Goal: Complete application form: Complete application form

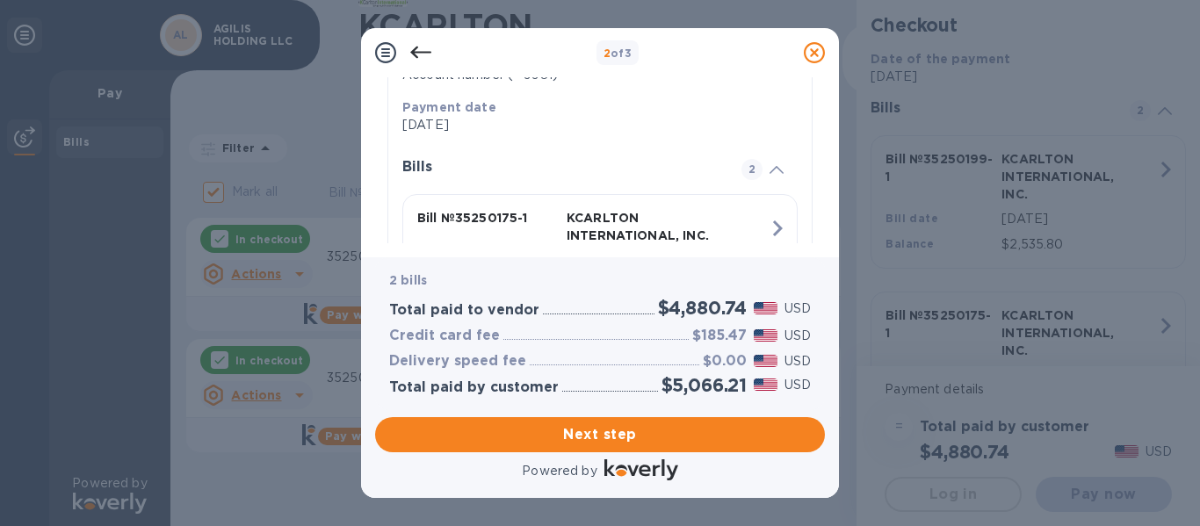
scroll to position [351, 0]
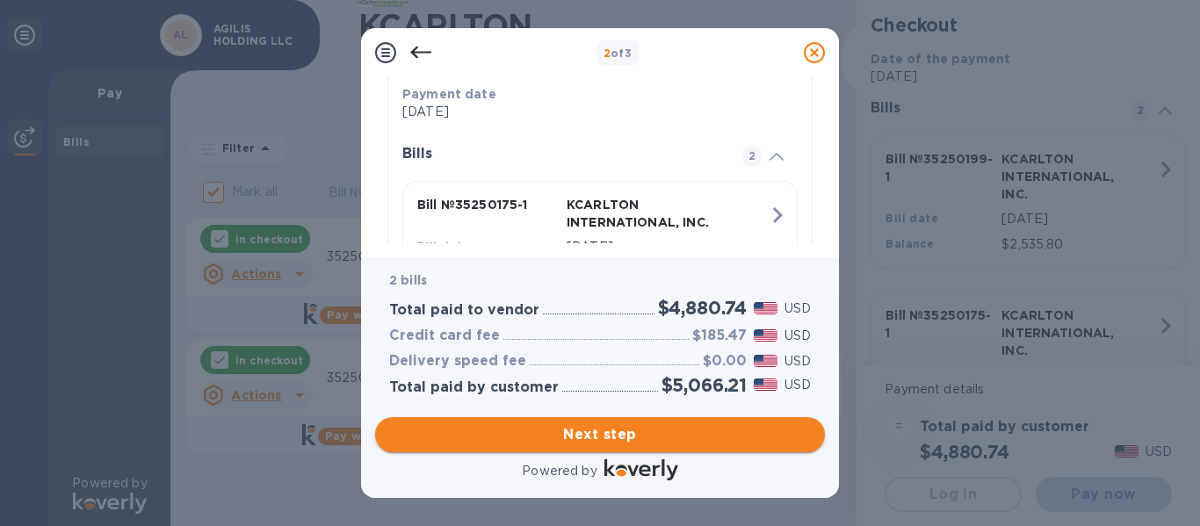
click at [598, 438] on span "Next step" at bounding box center [600, 434] width 422 height 21
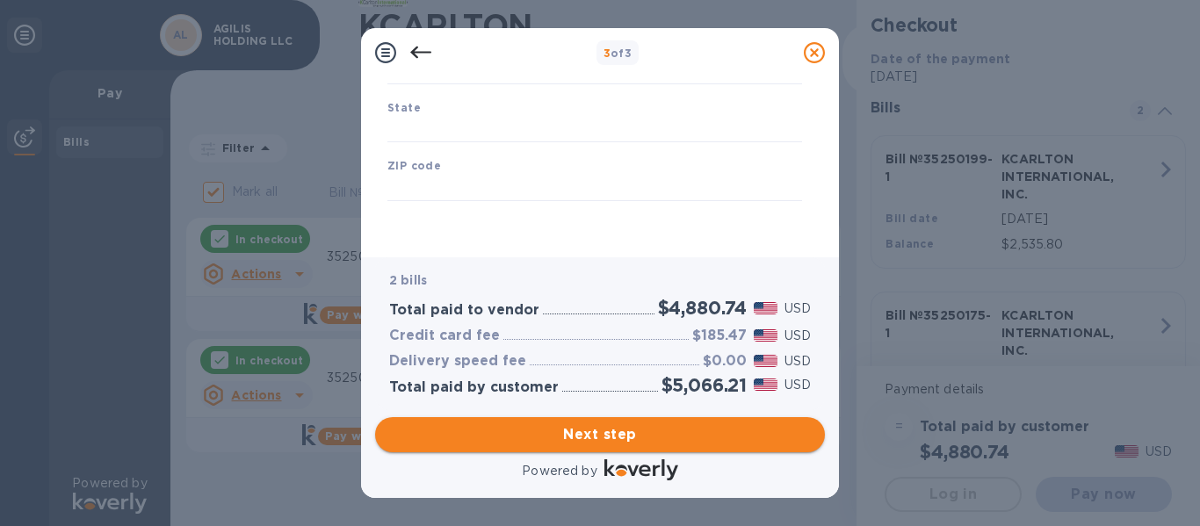
type input "[GEOGRAPHIC_DATA]"
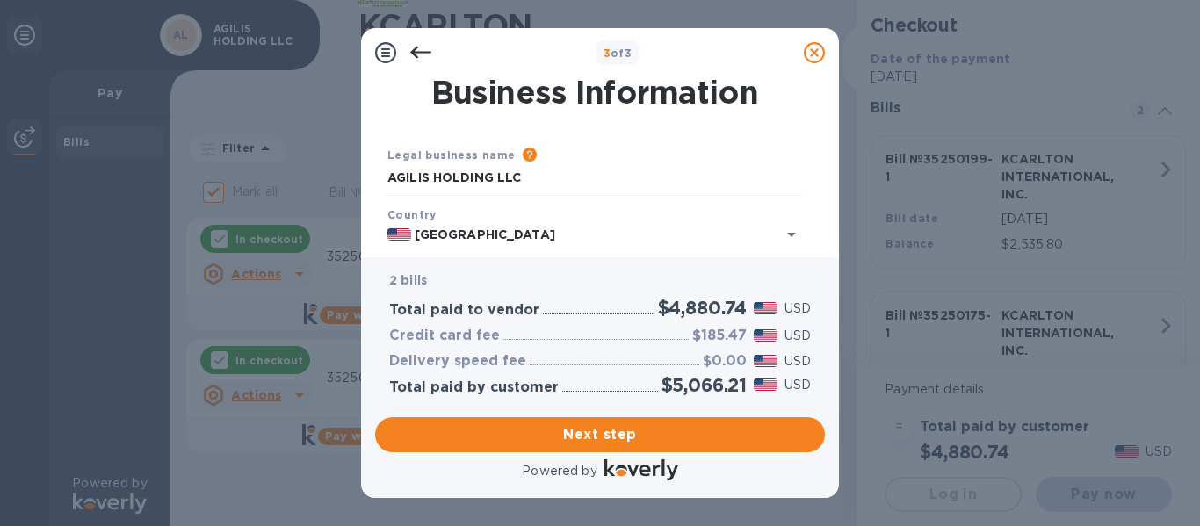
scroll to position [88, 0]
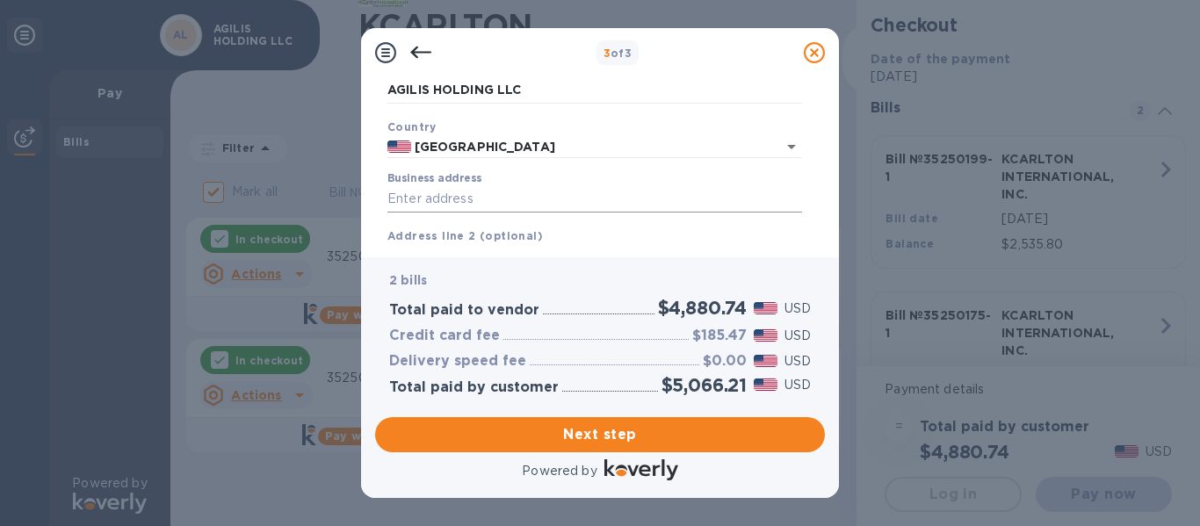
click at [562, 189] on input "Business address" at bounding box center [594, 199] width 415 height 26
type input "[STREET_ADDRESS]"
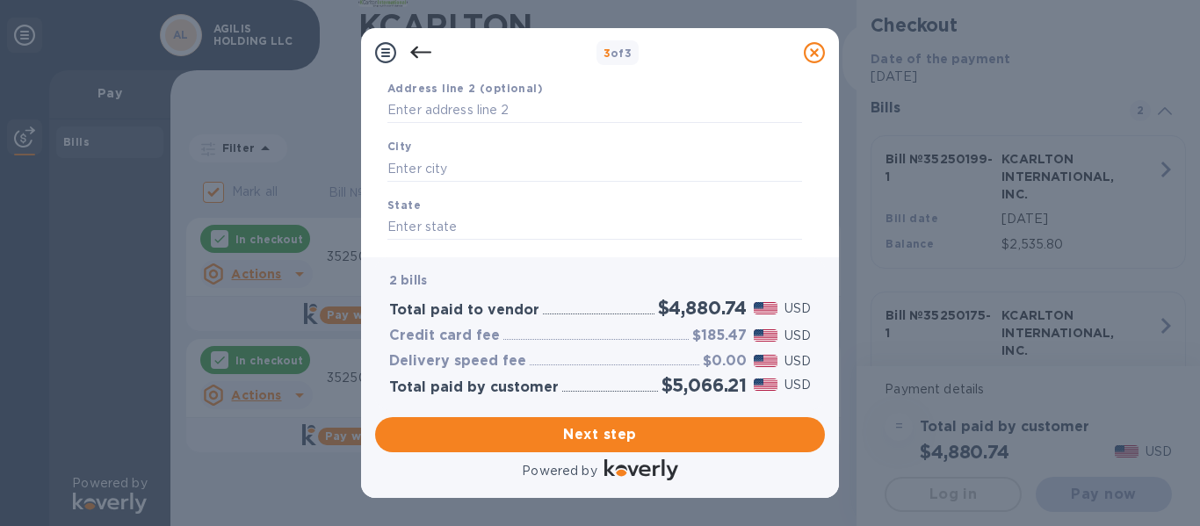
scroll to position [264, 0]
click at [485, 134] on input "text" at bounding box center [594, 140] width 415 height 26
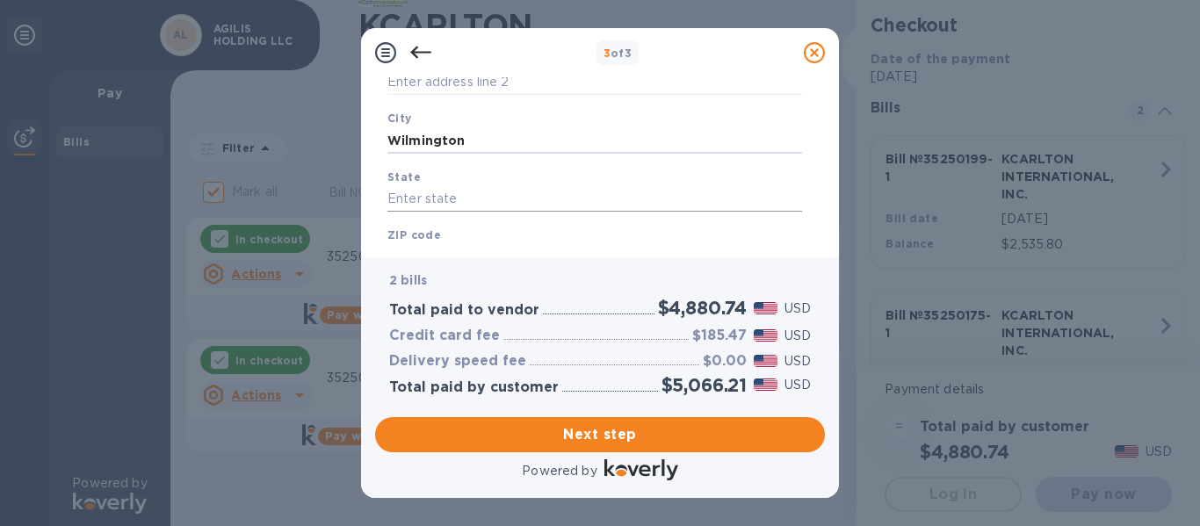
type input "Wilmington"
click at [458, 202] on input "text" at bounding box center [594, 199] width 415 height 26
type input "[US_STATE]"
click at [462, 236] on div "ZIP code" at bounding box center [594, 248] width 429 height 59
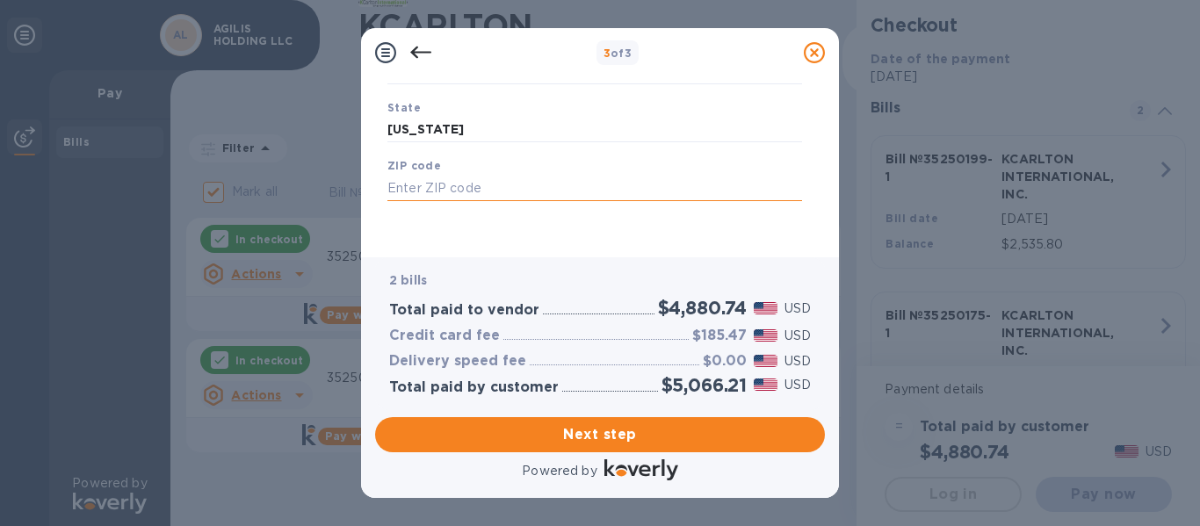
click at [423, 184] on input "text" at bounding box center [594, 188] width 415 height 26
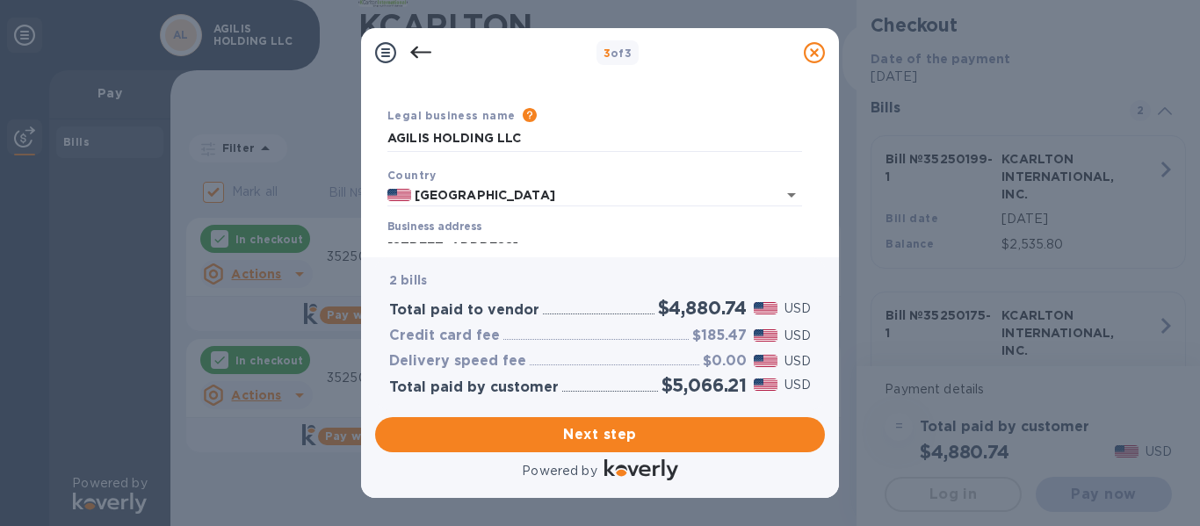
scroll to position [0, 0]
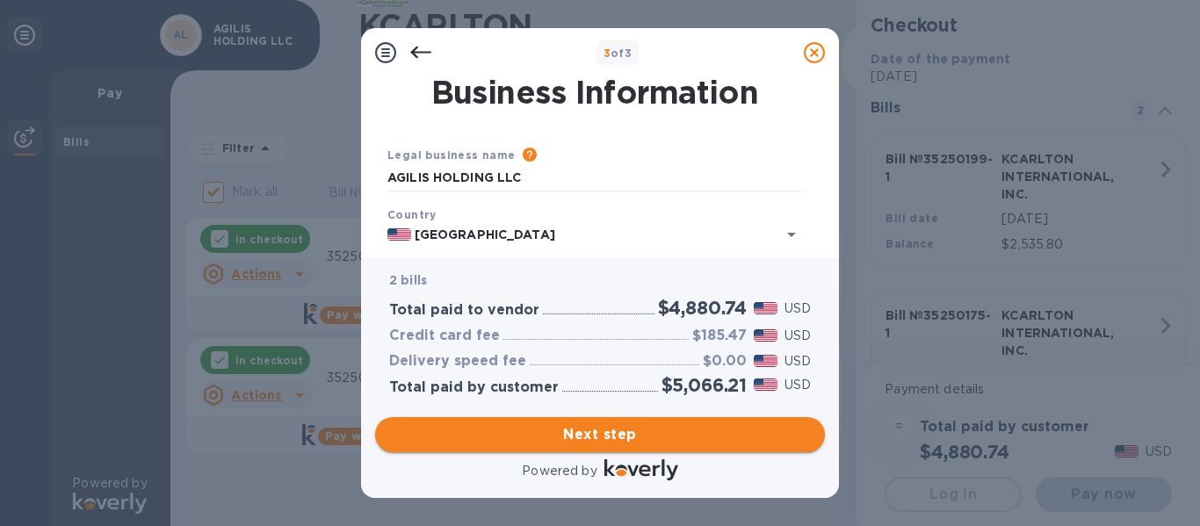
type input "19801"
click at [593, 443] on span "Next step" at bounding box center [600, 434] width 422 height 21
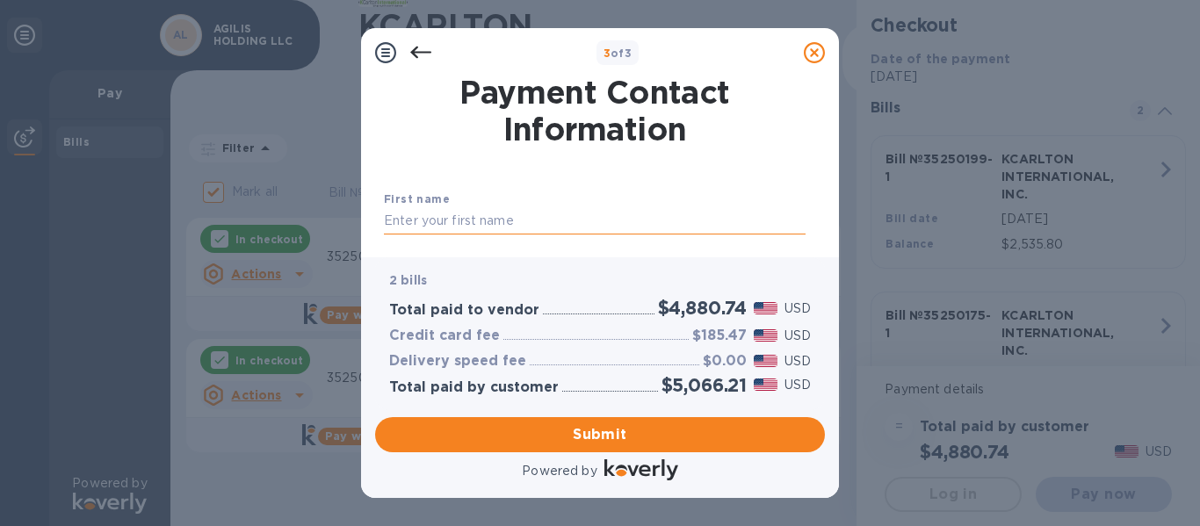
click at [489, 215] on input "text" at bounding box center [595, 221] width 422 height 26
type input "[PERSON_NAME]"
type input "BIRIBAWA"
type input "0787024748"
type input "[EMAIL_ADDRESS][DOMAIN_NAME]"
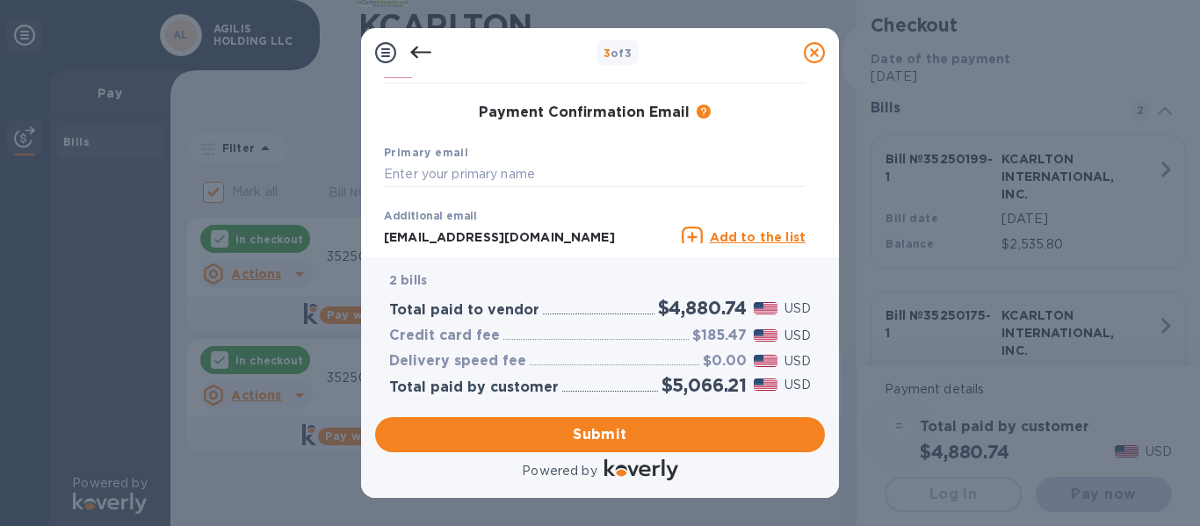
scroll to position [176, 0]
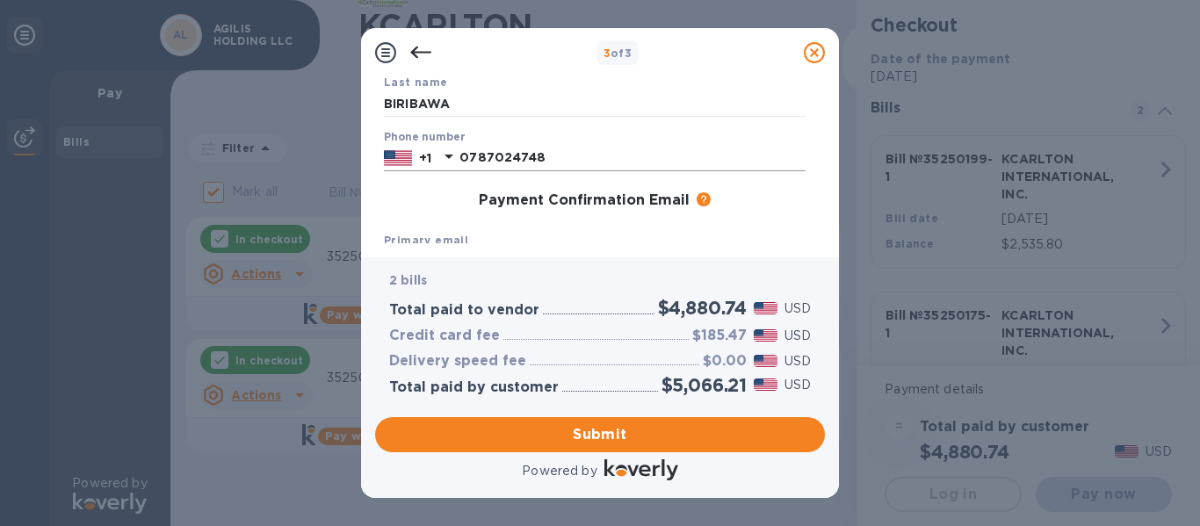
click at [550, 156] on input "0787024748" at bounding box center [632, 158] width 346 height 26
type input "3054778131"
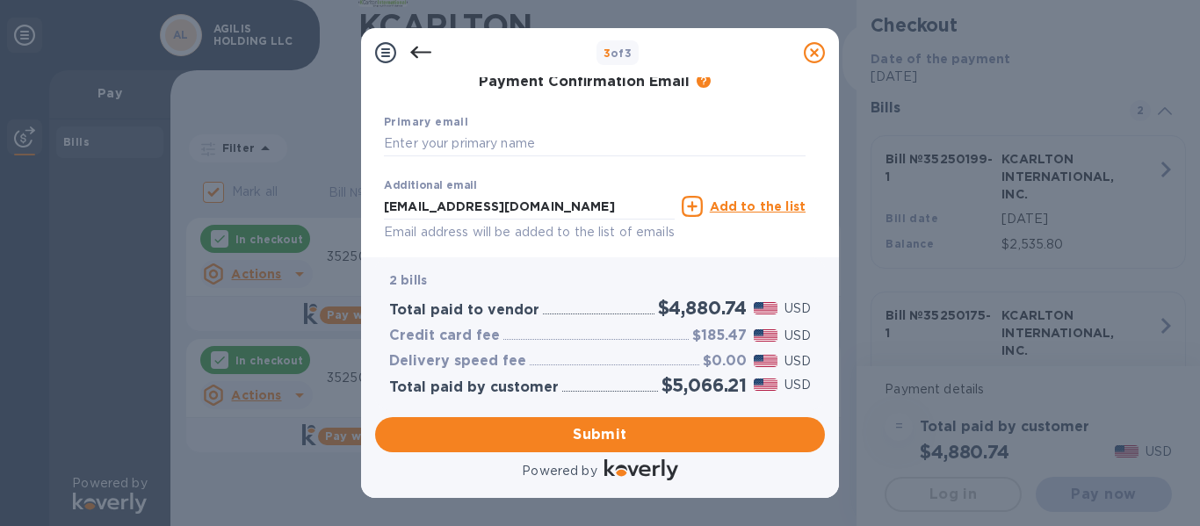
scroll to position [264, 0]
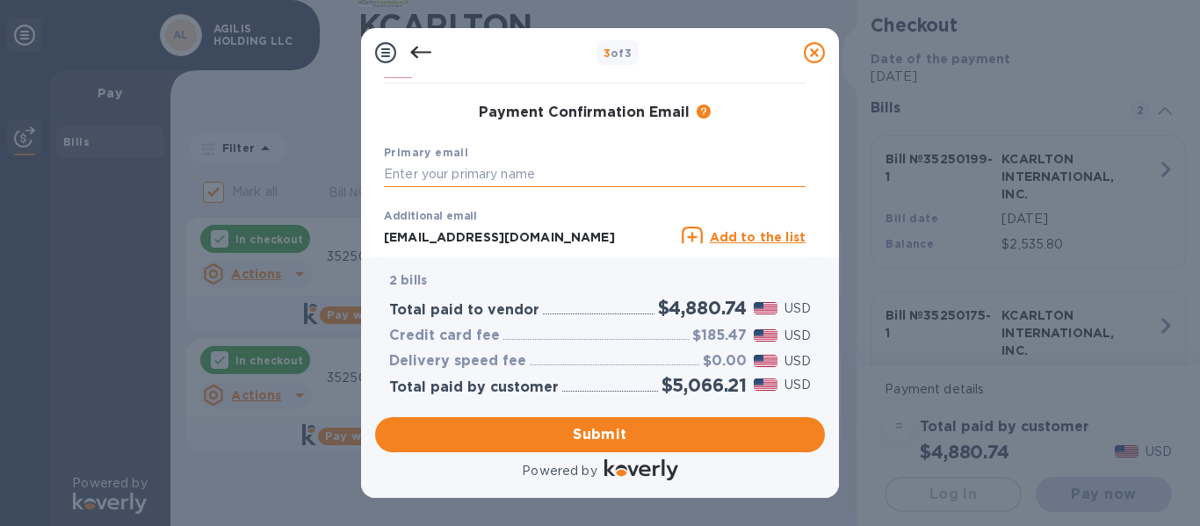
click at [507, 174] on input "text" at bounding box center [595, 175] width 422 height 26
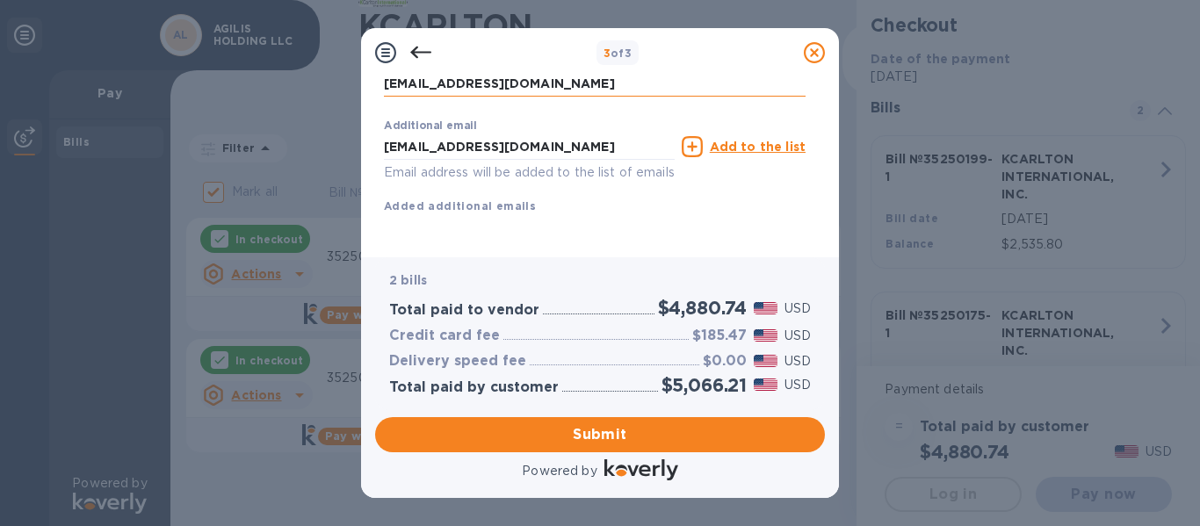
scroll to position [374, 0]
type input "[EMAIL_ADDRESS][DOMAIN_NAME]"
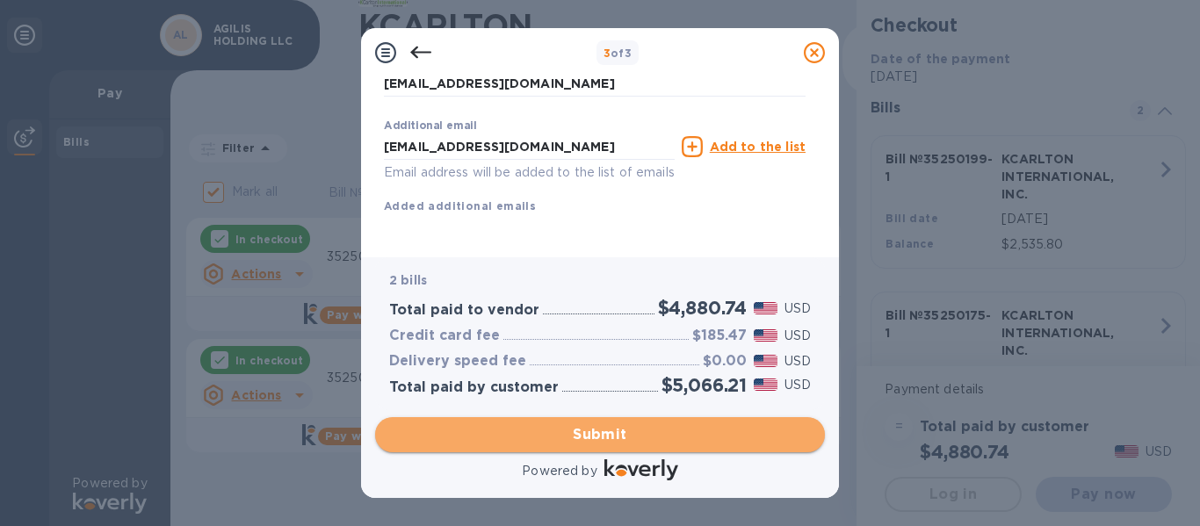
click at [611, 432] on span "Submit" at bounding box center [600, 434] width 422 height 21
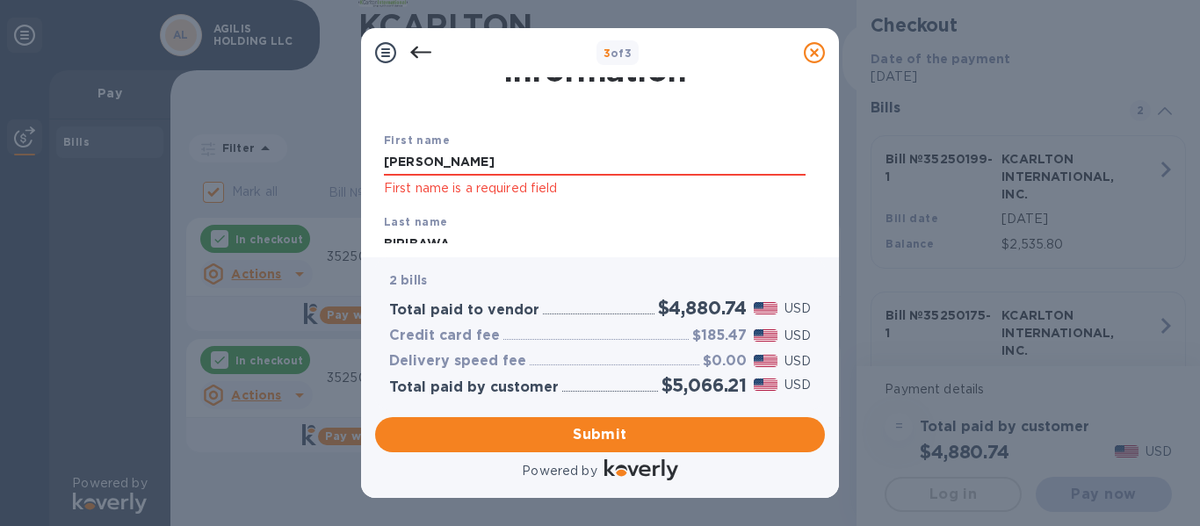
scroll to position [88, 0]
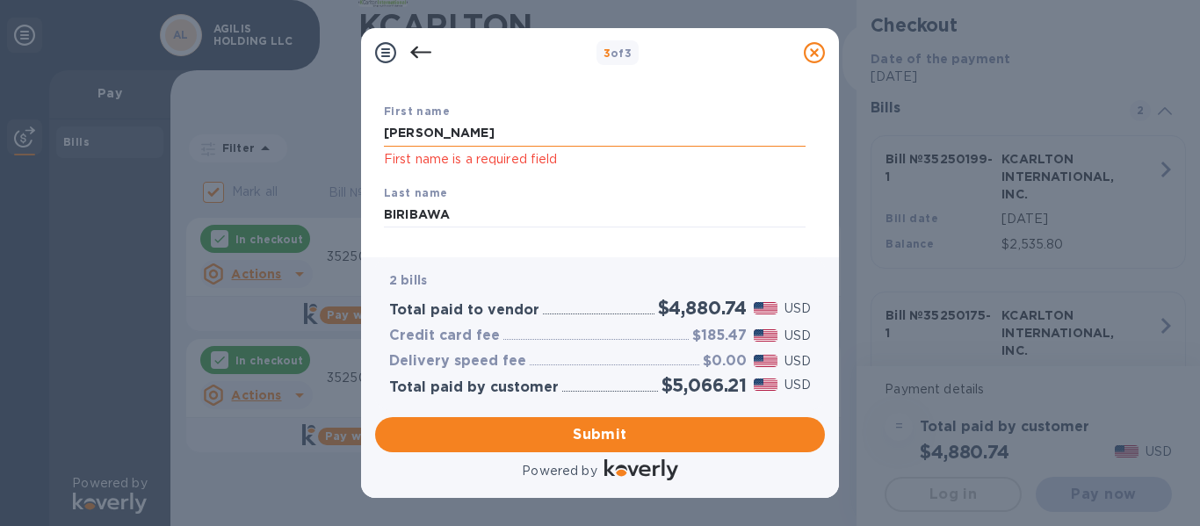
click at [449, 133] on input "[PERSON_NAME]" at bounding box center [595, 133] width 422 height 26
type input "[PERSON_NAME]"
click at [679, 189] on div "Last name [PERSON_NAME]" at bounding box center [595, 206] width 436 height 59
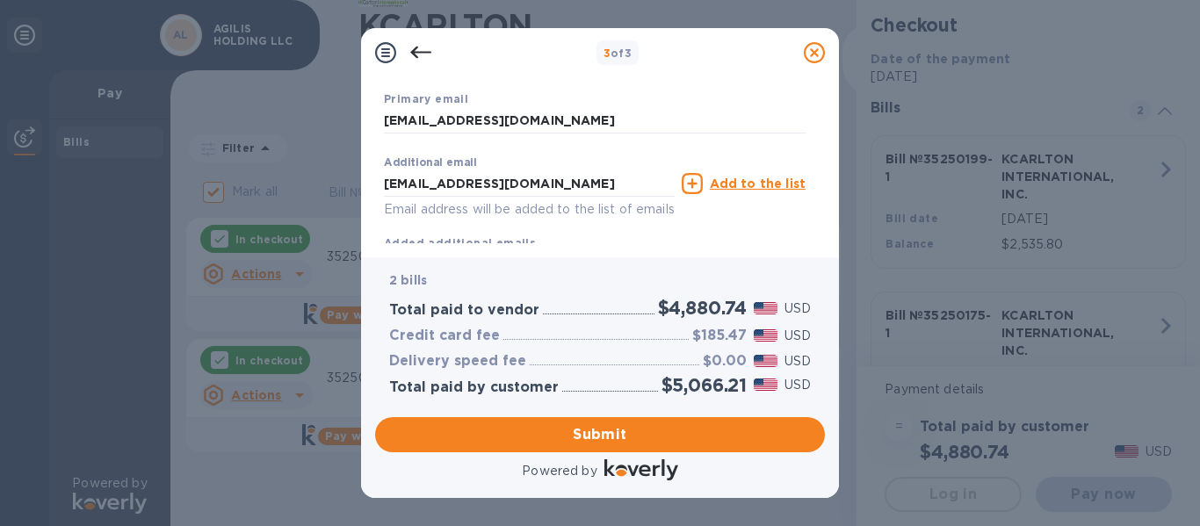
scroll to position [397, 0]
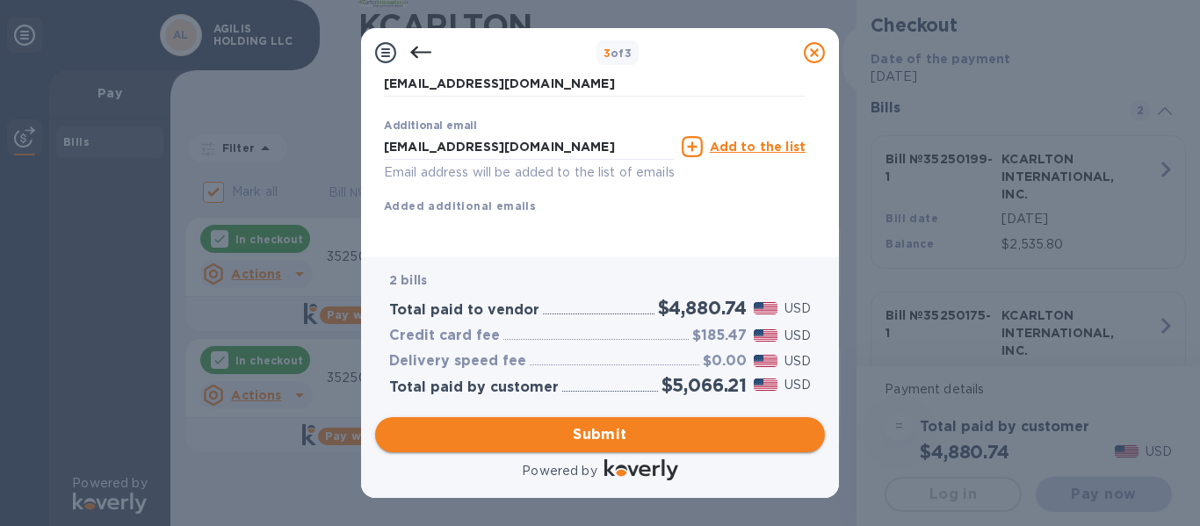
click at [552, 436] on span "Submit" at bounding box center [600, 434] width 422 height 21
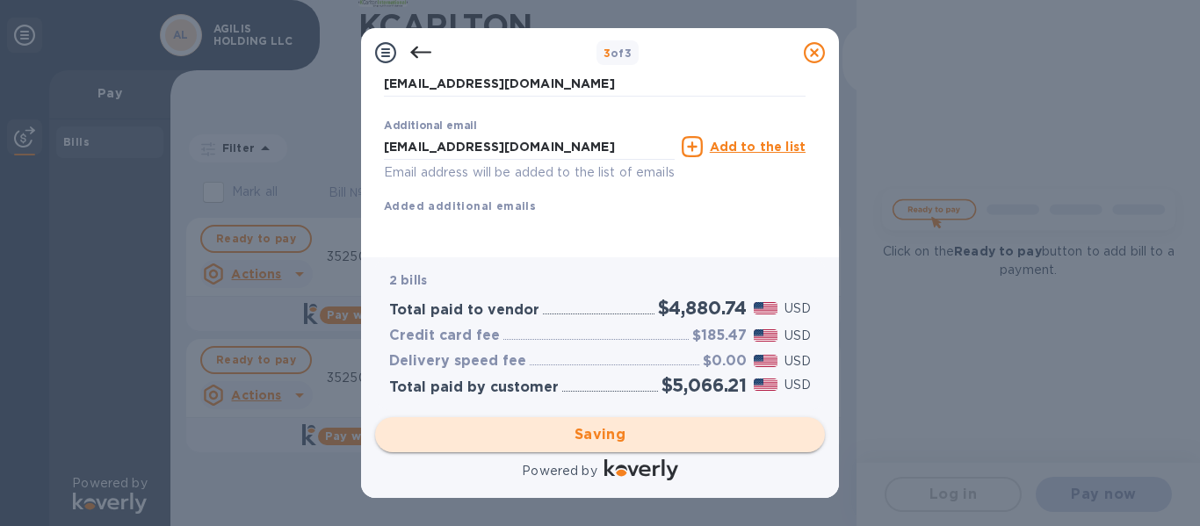
checkbox input "false"
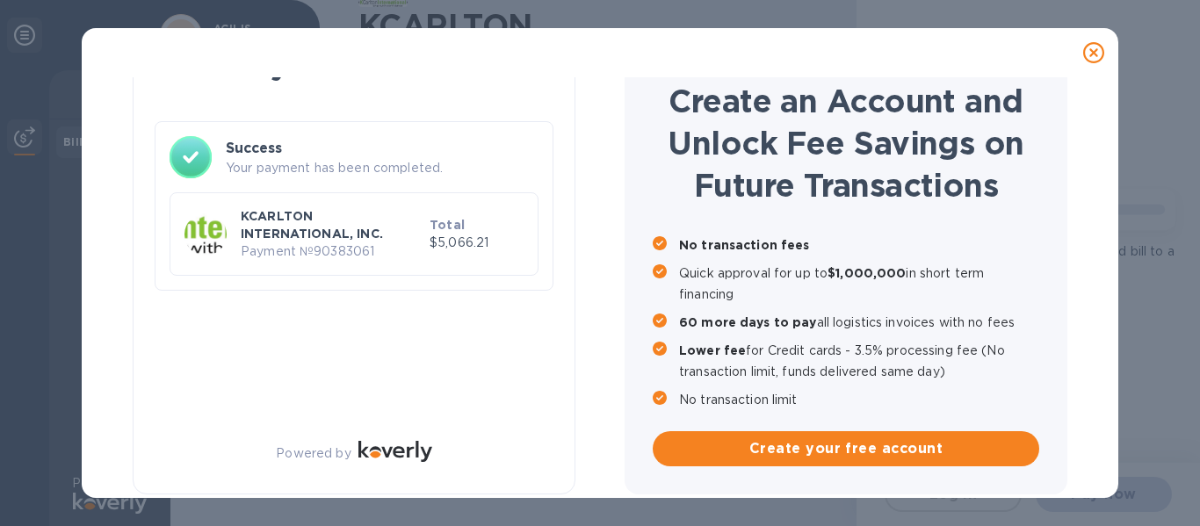
scroll to position [68, 0]
